Goal: Information Seeking & Learning: Learn about a topic

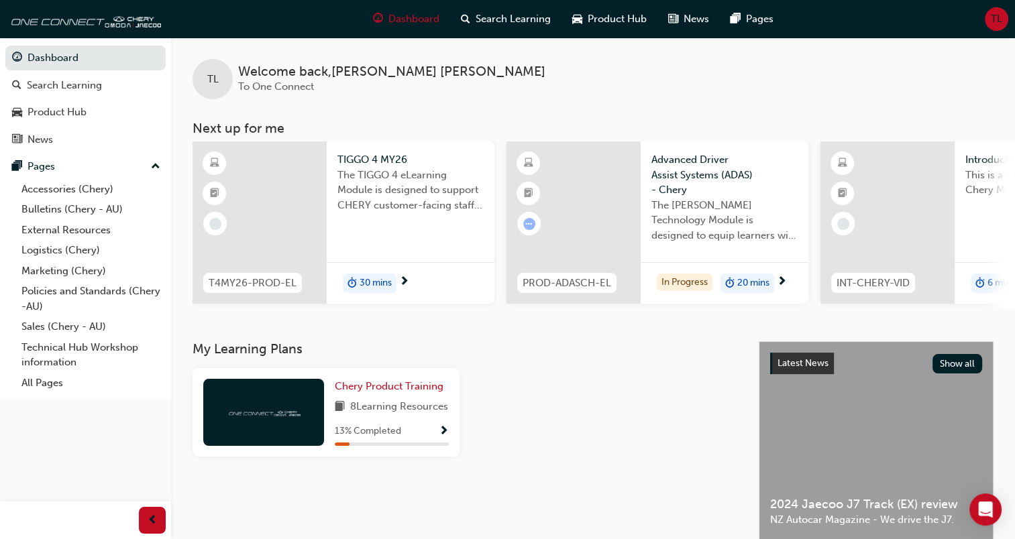
click at [368, 202] on span "The TIGGO 4 eLearning Module is designed to support CHERY customer-facing staff…" at bounding box center [410, 191] width 146 height 46
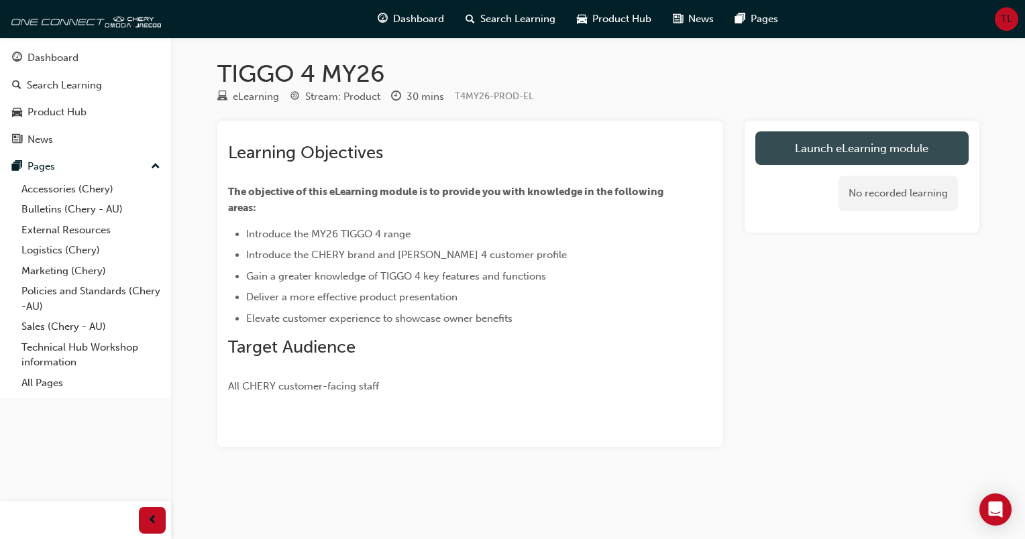
click at [867, 156] on link "Launch eLearning module" at bounding box center [861, 148] width 213 height 34
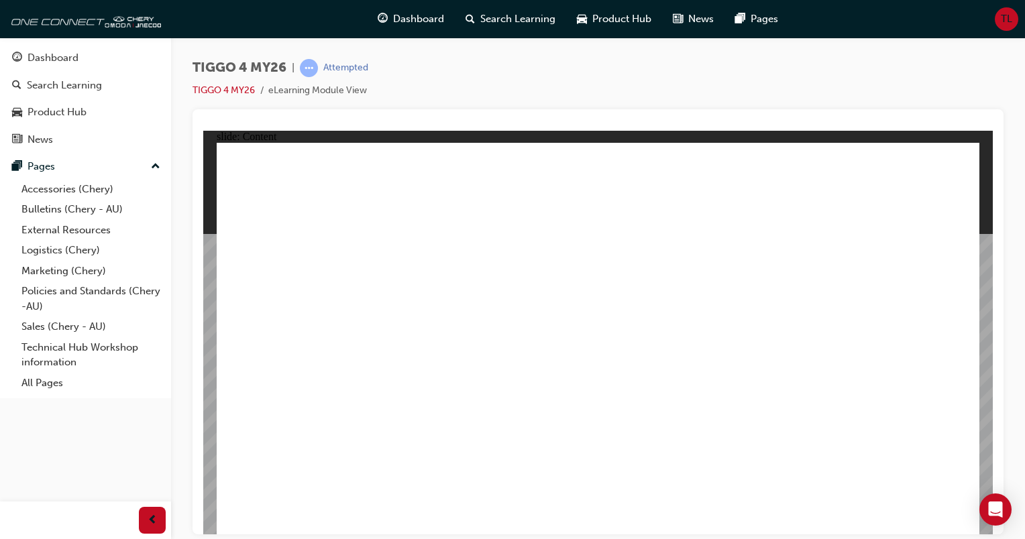
drag, startPoint x: 475, startPoint y: 373, endPoint x: 560, endPoint y: 364, distance: 85.6
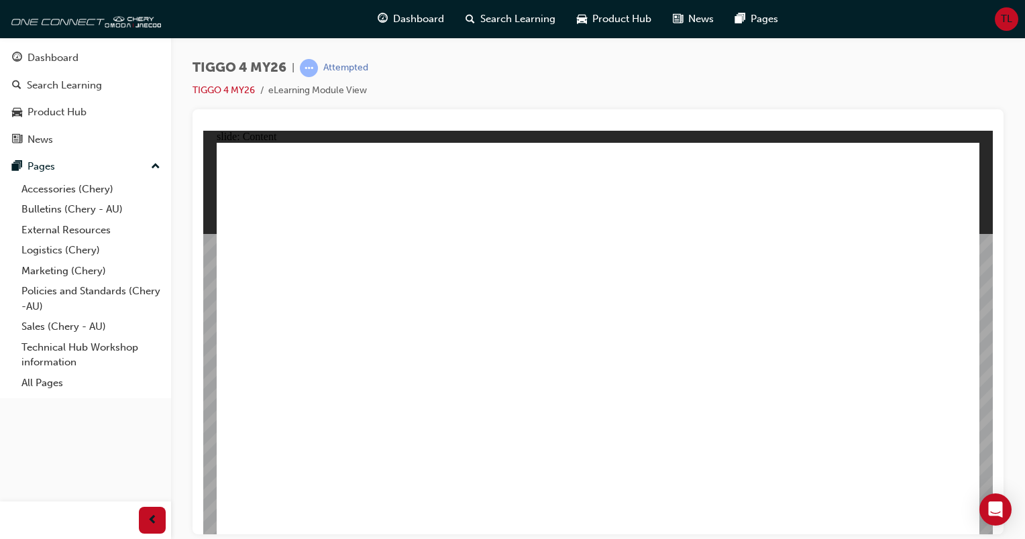
drag, startPoint x: 470, startPoint y: 421, endPoint x: 432, endPoint y: 406, distance: 41.0
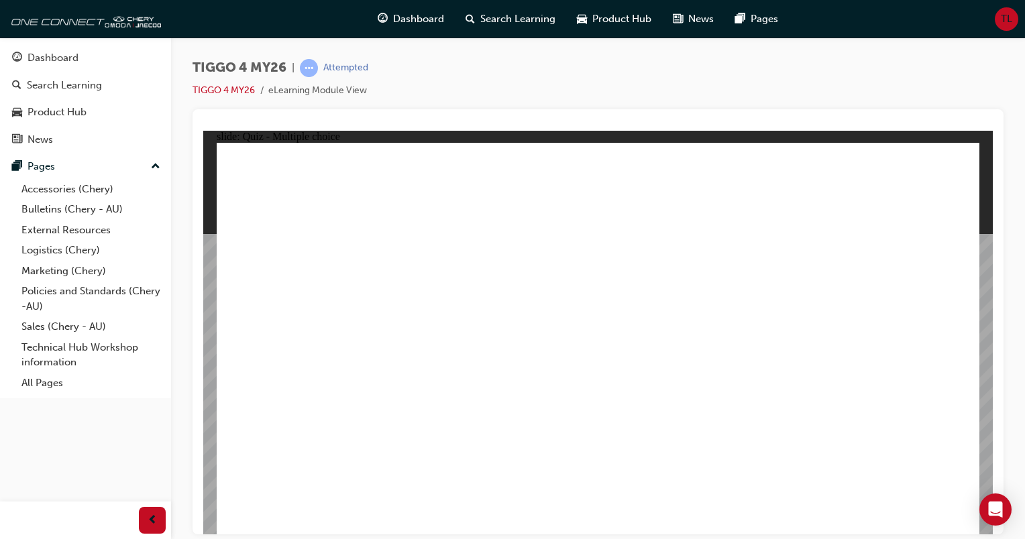
radio input "true"
drag, startPoint x: 447, startPoint y: 277, endPoint x: 445, endPoint y: 431, distance: 153.6
drag, startPoint x: 584, startPoint y: 266, endPoint x: 732, endPoint y: 415, distance: 210.1
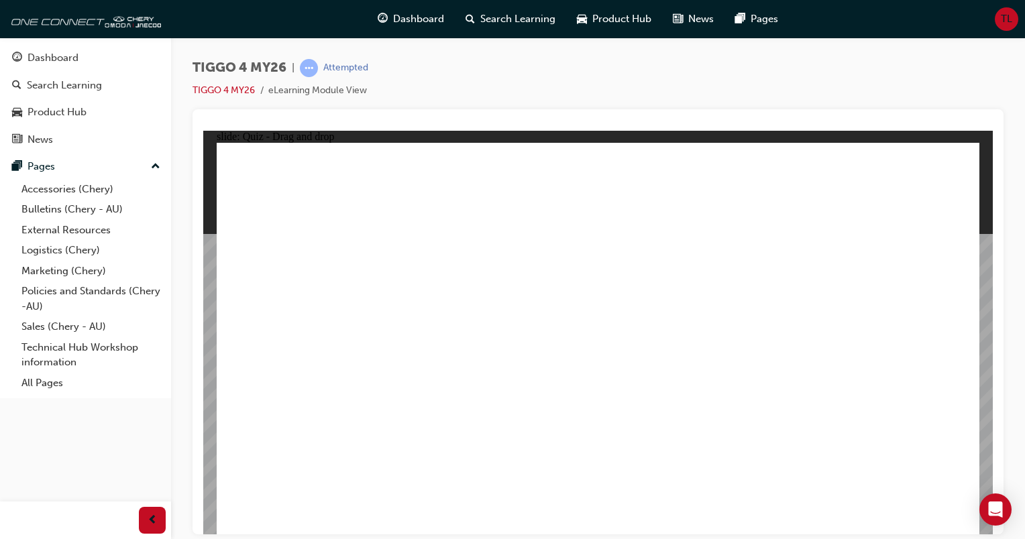
drag, startPoint x: 851, startPoint y: 275, endPoint x: 853, endPoint y: 426, distance: 150.9
drag, startPoint x: 706, startPoint y: 273, endPoint x: 267, endPoint y: 425, distance: 464.3
drag, startPoint x: 305, startPoint y: 268, endPoint x: 606, endPoint y: 418, distance: 336.6
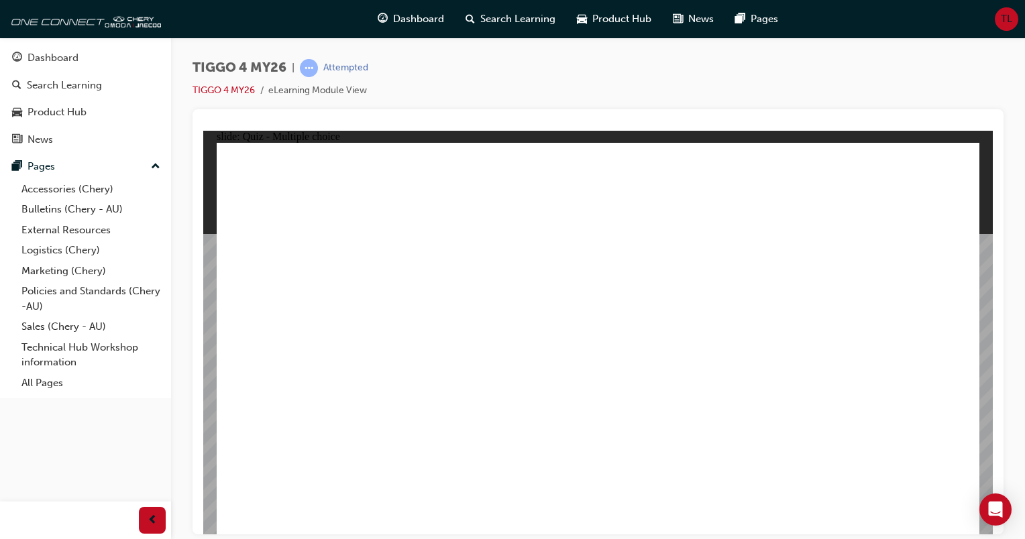
radio input "true"
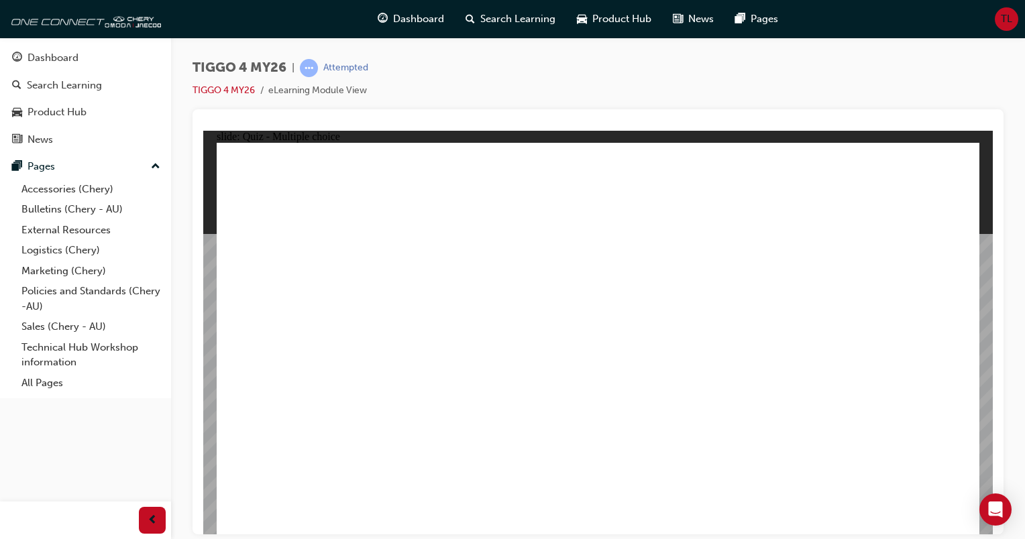
radio input "true"
drag, startPoint x: 308, startPoint y: 301, endPoint x: 851, endPoint y: 253, distance: 544.8
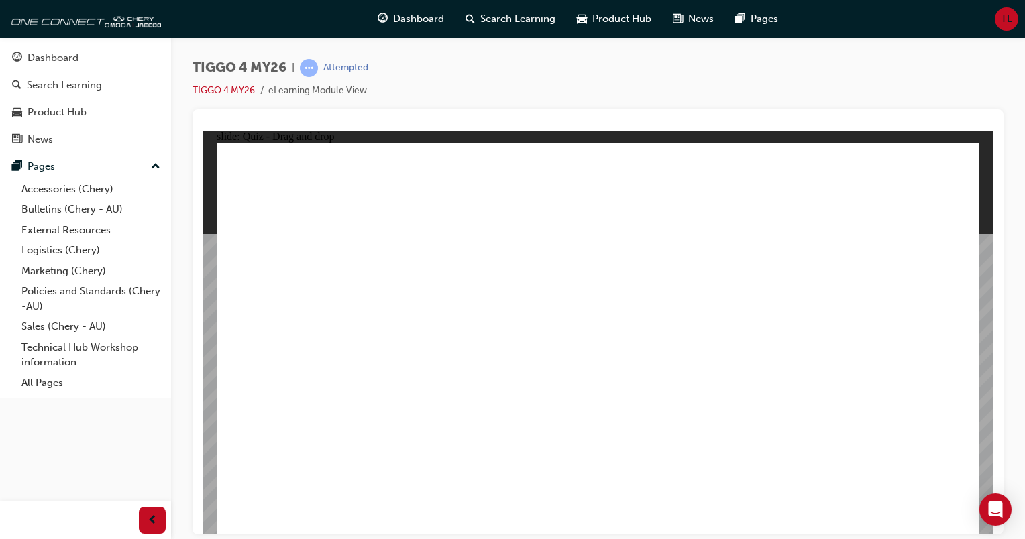
drag, startPoint x: 452, startPoint y: 342, endPoint x: 851, endPoint y: 278, distance: 403.6
drag, startPoint x: 309, startPoint y: 384, endPoint x: 665, endPoint y: 260, distance: 376.9
drag, startPoint x: 463, startPoint y: 382, endPoint x: 860, endPoint y: 335, distance: 399.8
drag, startPoint x: 285, startPoint y: 347, endPoint x: 335, endPoint y: 326, distance: 54.4
drag, startPoint x: 331, startPoint y: 415, endPoint x: 872, endPoint y: 331, distance: 547.1
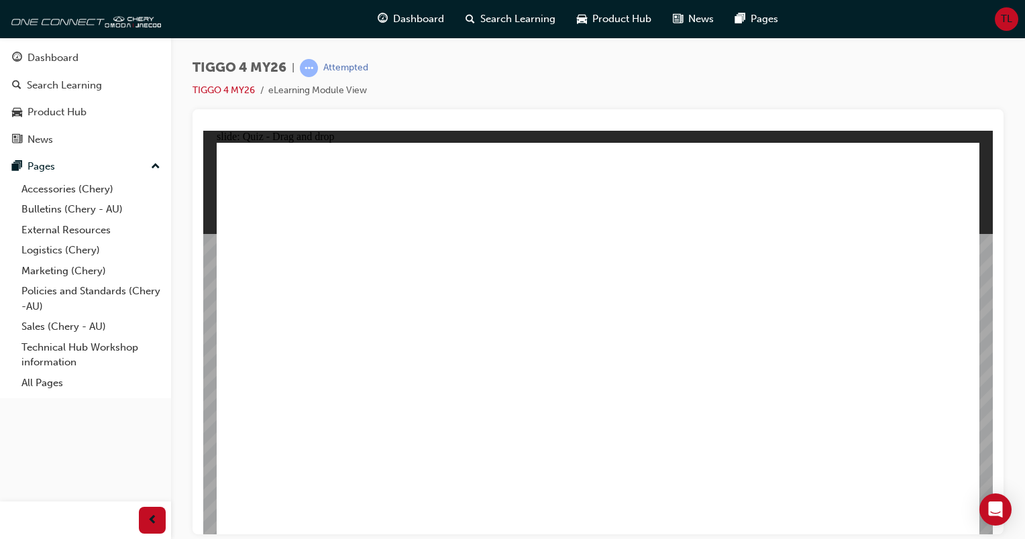
drag, startPoint x: 322, startPoint y: 345, endPoint x: 847, endPoint y: 381, distance: 526.4
drag, startPoint x: 472, startPoint y: 309, endPoint x: 659, endPoint y: 288, distance: 187.5
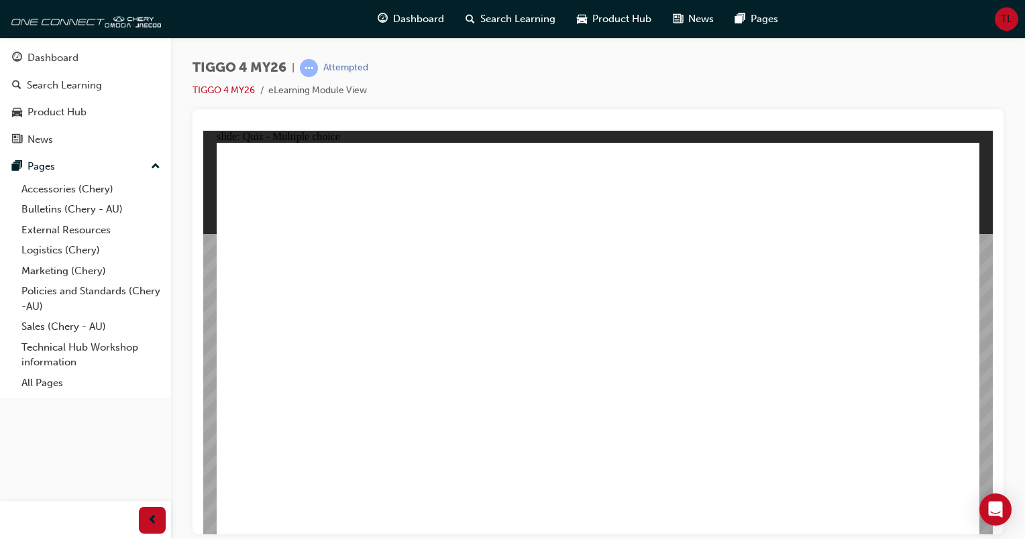
radio input "true"
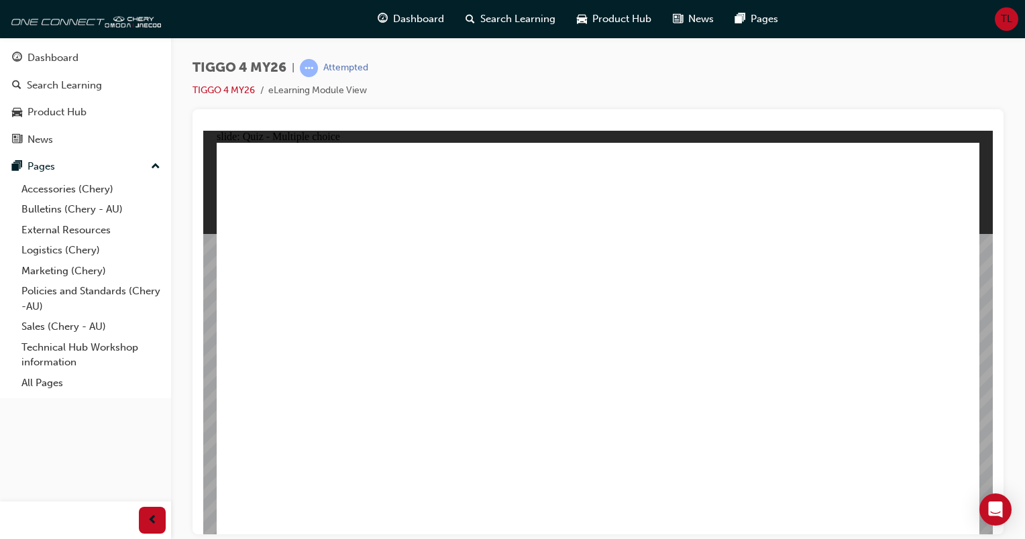
radio input "true"
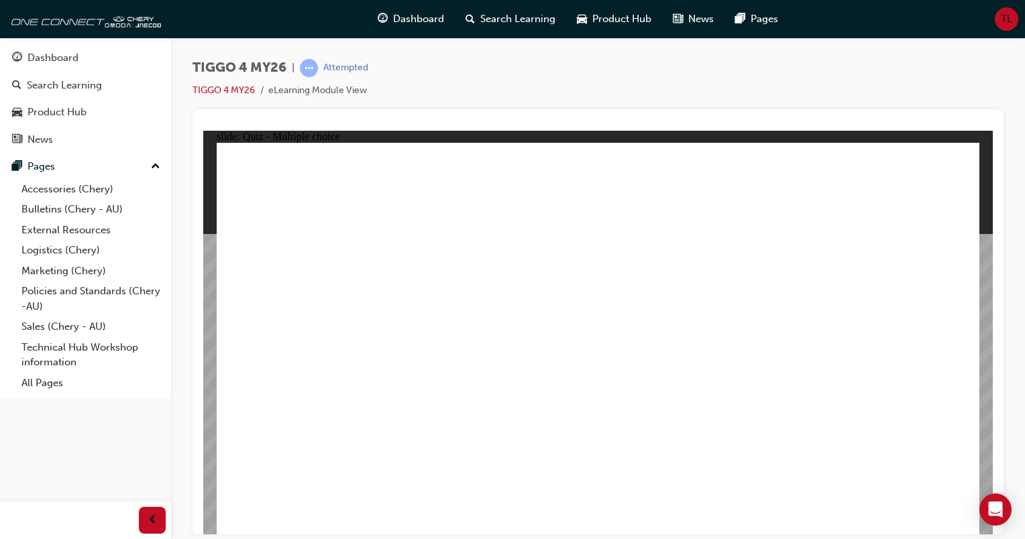
radio input "true"
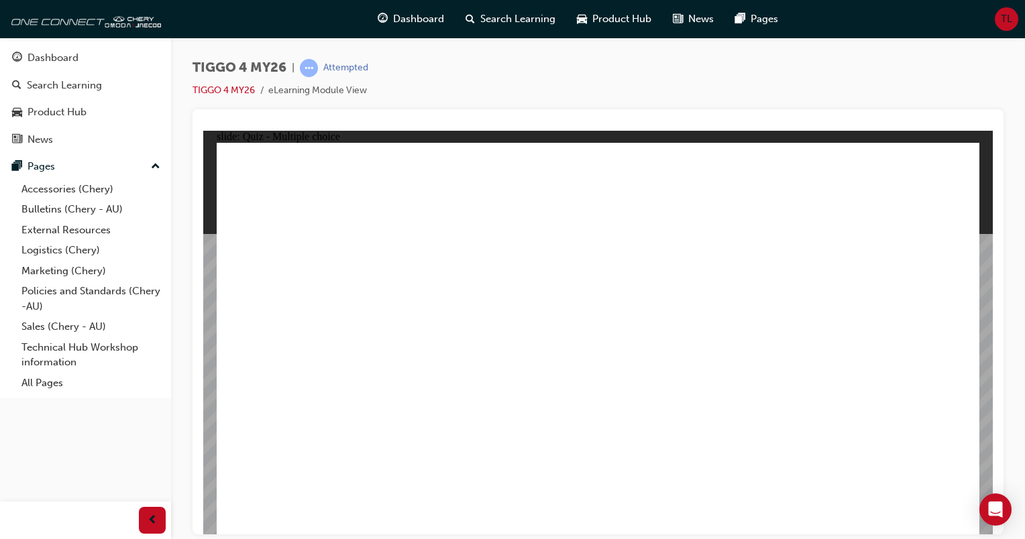
radio input "true"
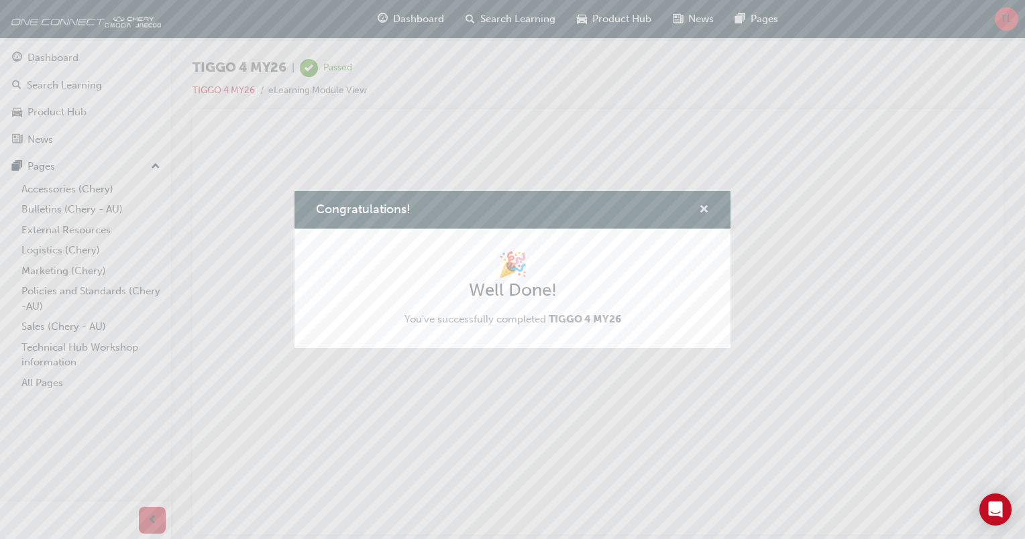
click at [702, 209] on span "cross-icon" at bounding box center [704, 211] width 10 height 12
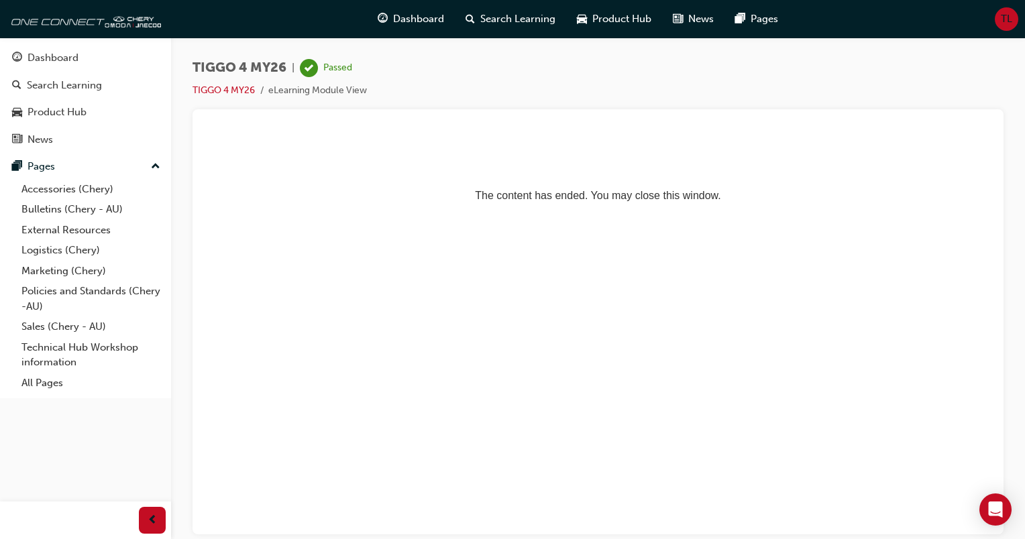
drag, startPoint x: 813, startPoint y: 373, endPoint x: 749, endPoint y: 330, distance: 76.8
click at [749, 212] on html "The content has ended. You may close this window." at bounding box center [597, 171] width 789 height 82
click at [1011, 301] on div "TIGGO 4 MY26 | Passed TIGGO 4 MY26 eLearning Module View" at bounding box center [598, 272] width 854 height 468
click at [65, 58] on div "Dashboard" at bounding box center [53, 57] width 51 height 15
